Goal: Find specific page/section: Find specific page/section

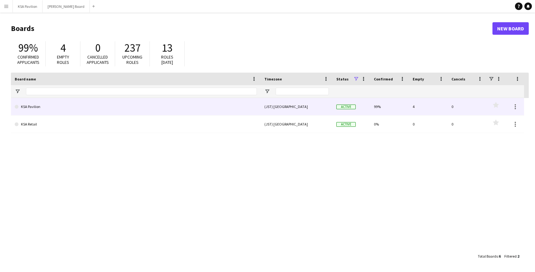
click at [156, 110] on link "KSA Pavilion" at bounding box center [136, 107] width 242 height 18
